Goal: Navigation & Orientation: Understand site structure

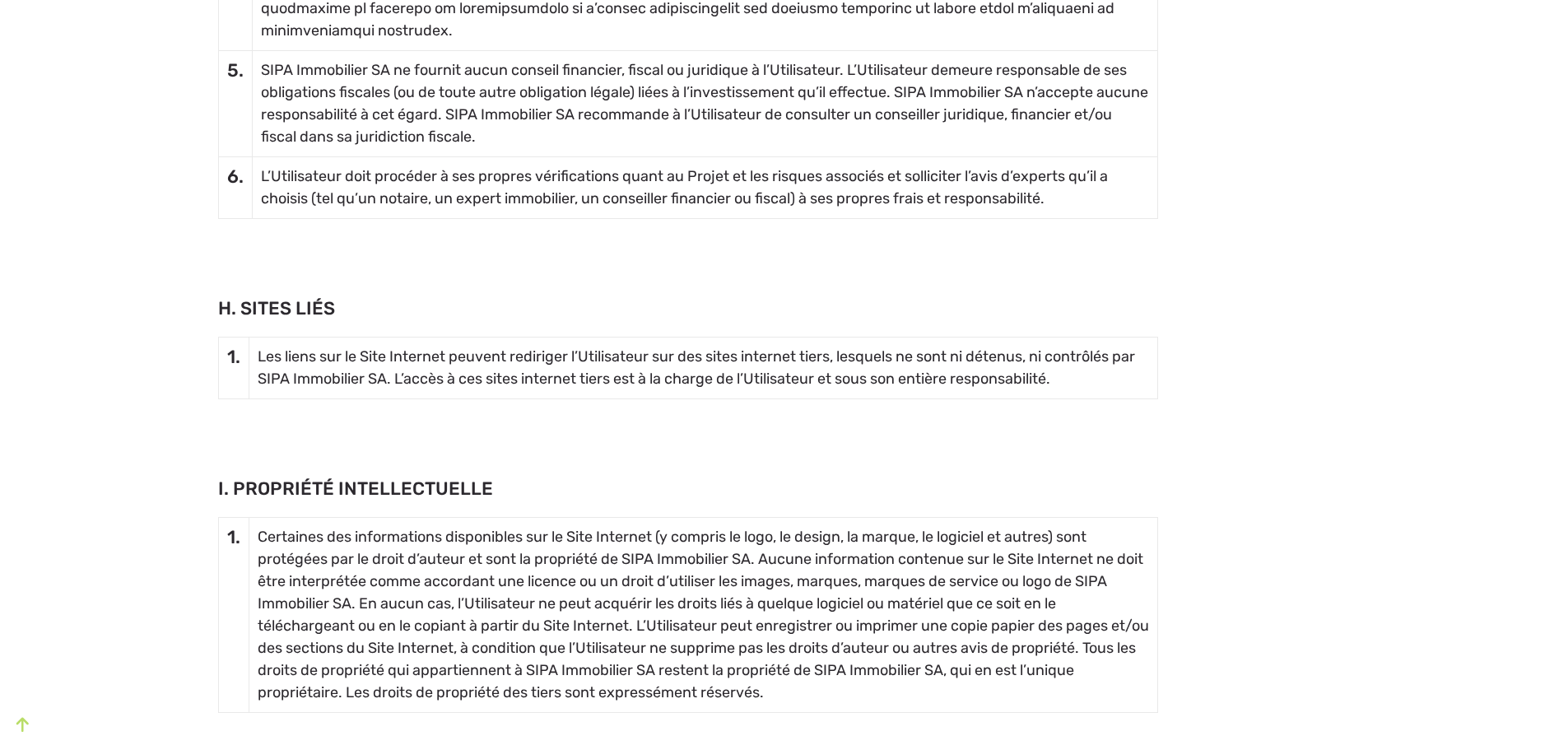
scroll to position [4199, 0]
